Goal: Task Accomplishment & Management: Use online tool/utility

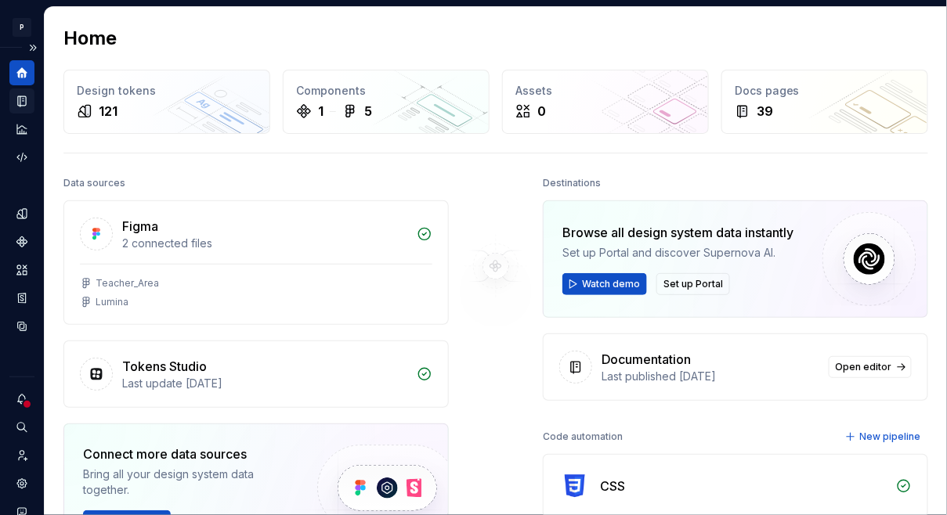
click at [29, 100] on div "Documentation" at bounding box center [21, 100] width 25 height 25
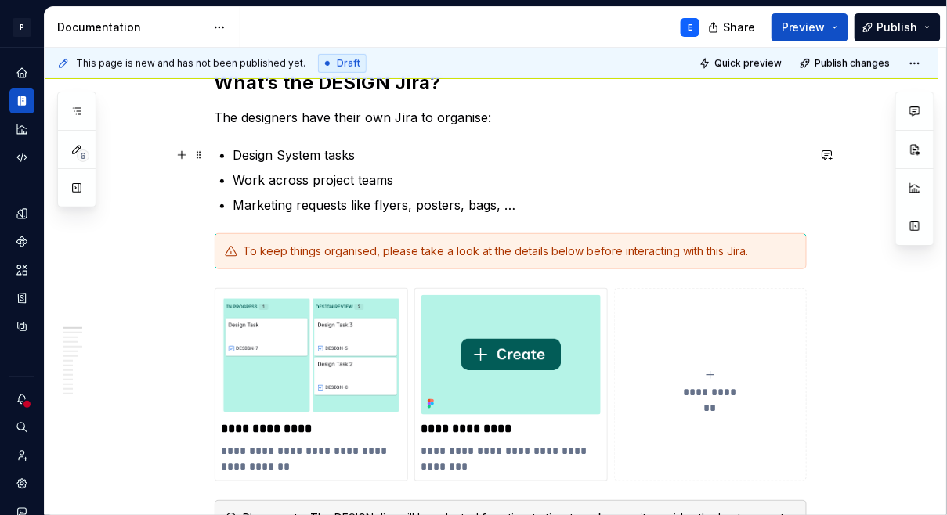
scroll to position [141, 0]
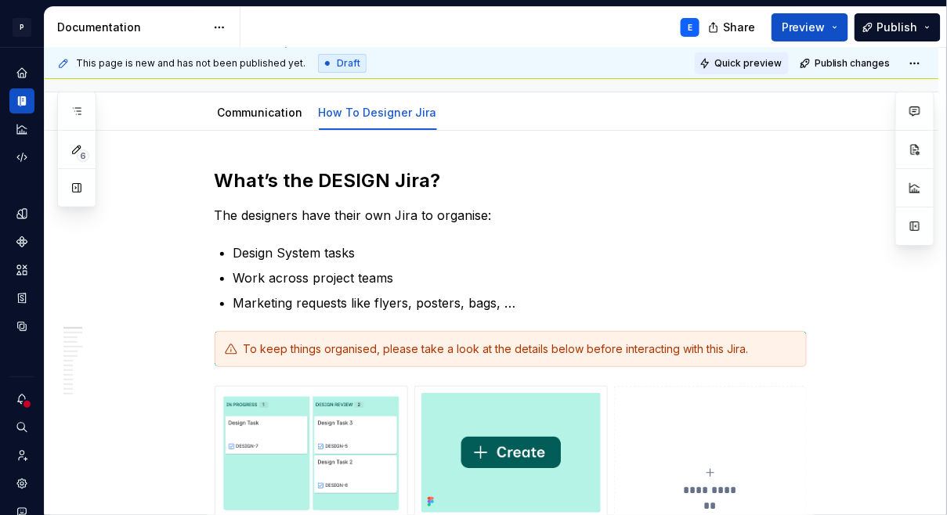
click at [766, 67] on span "Quick preview" at bounding box center [747, 63] width 67 height 13
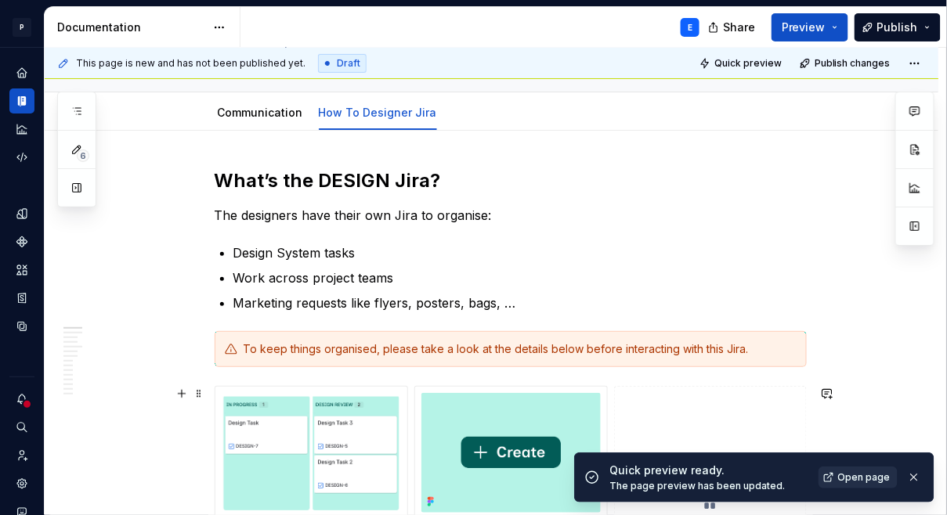
click at [861, 476] on span "Open page" at bounding box center [864, 477] width 52 height 13
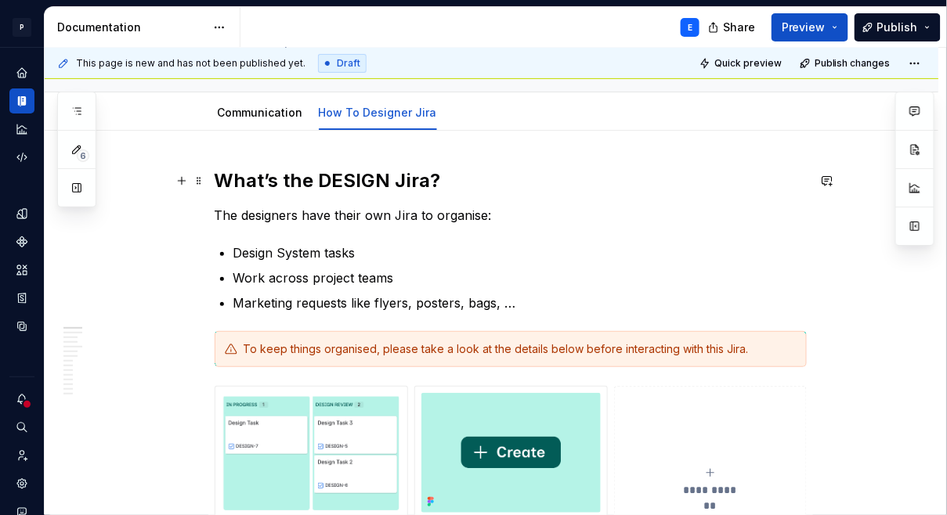
type textarea "*"
